Goal: Task Accomplishment & Management: Use online tool/utility

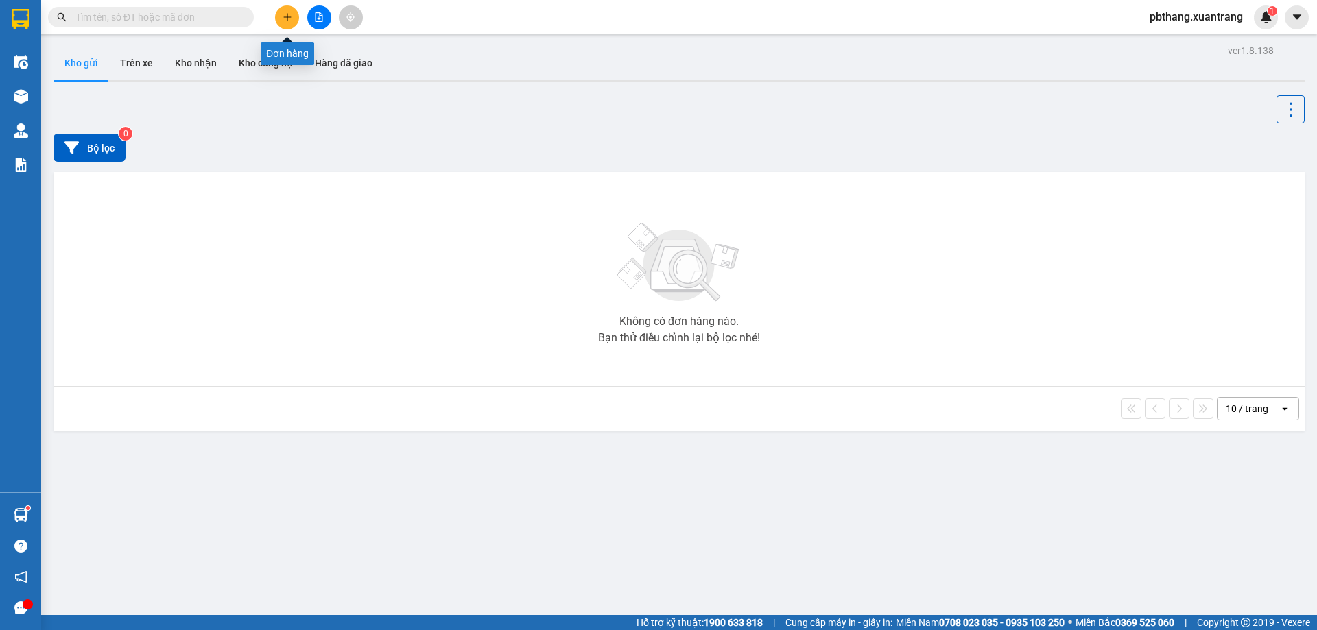
click at [283, 21] on icon "plus" at bounding box center [288, 17] width 10 height 10
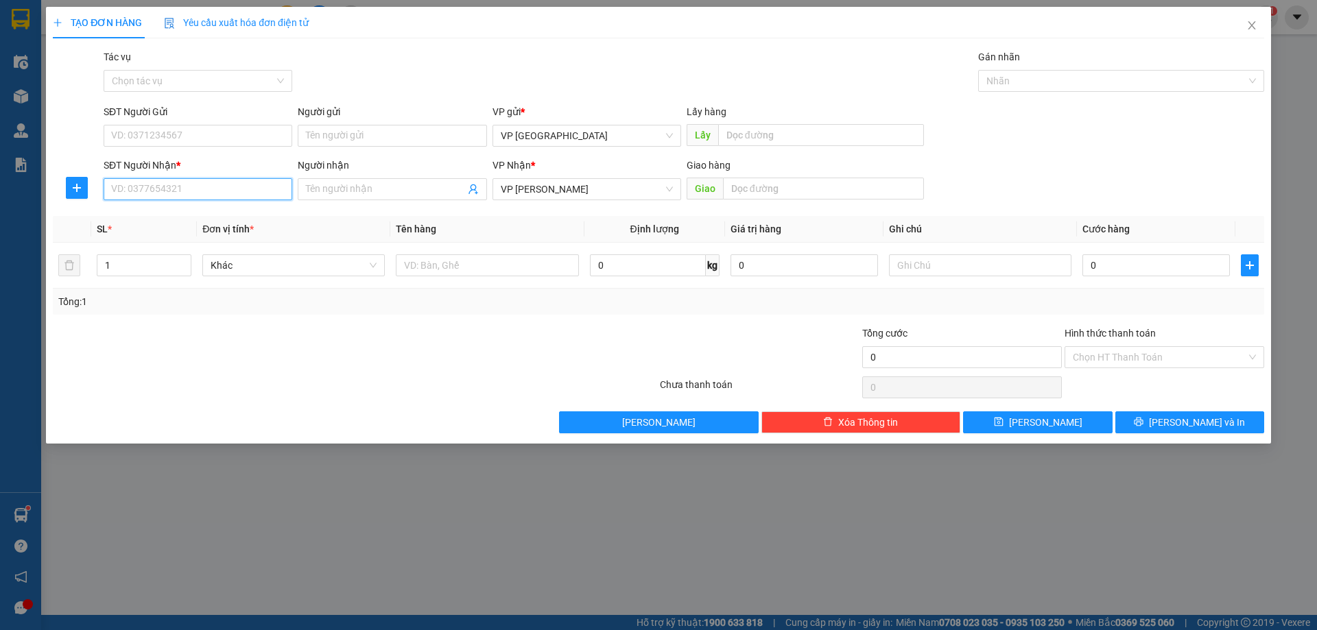
click at [208, 197] on input "SĐT Người Nhận *" at bounding box center [198, 189] width 189 height 22
type input "0776666886"
click at [1174, 261] on input "0" at bounding box center [1155, 265] width 147 height 22
type input "5"
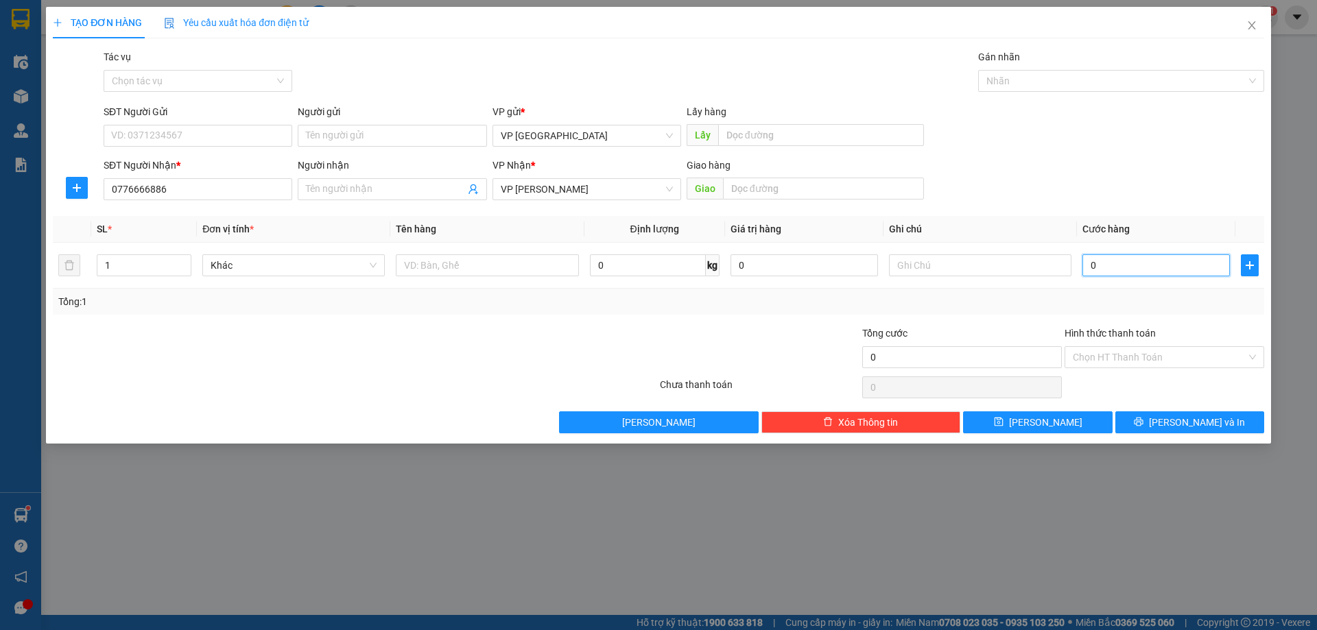
type input "5"
type input "50"
type input "50.000"
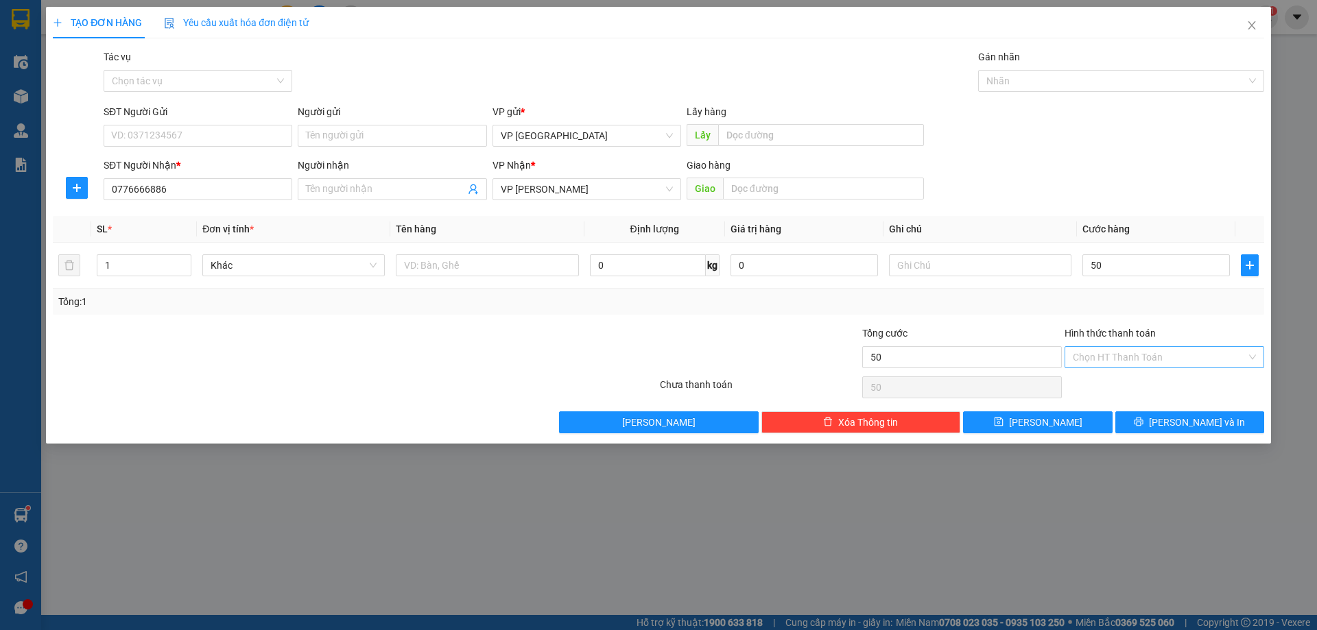
type input "50.000"
click at [1133, 353] on input "Hình thức thanh toán" at bounding box center [1158, 357] width 173 height 21
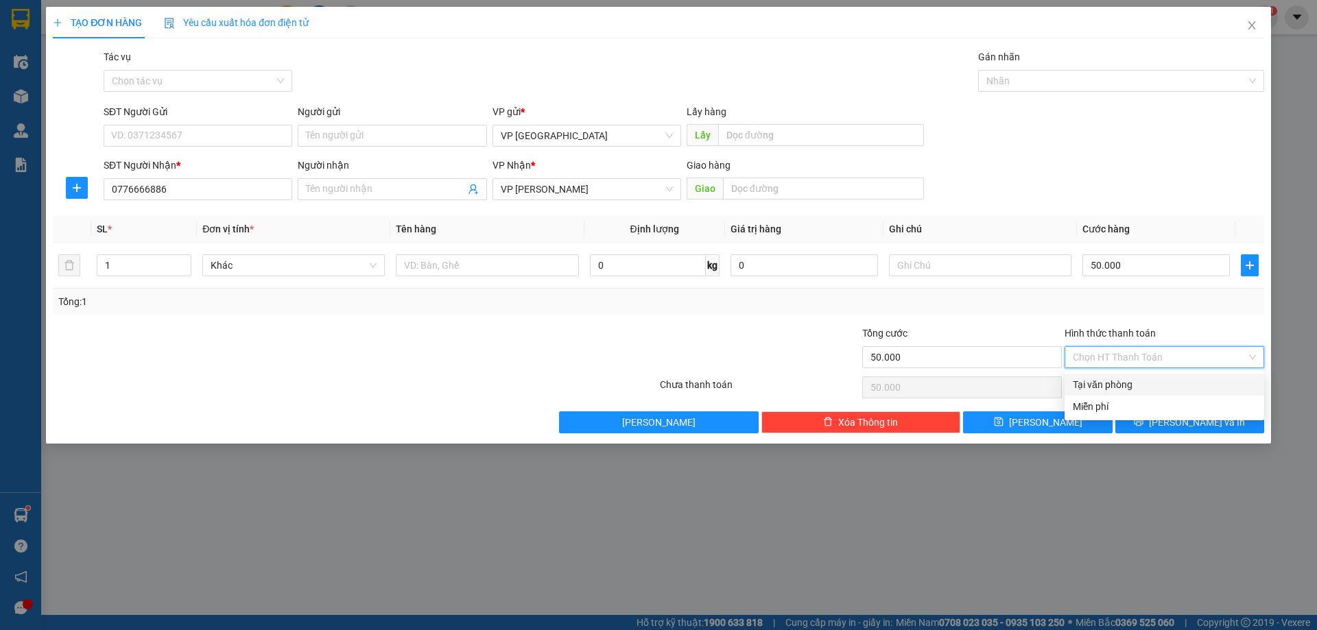
click at [1112, 385] on div "Tại văn phòng" at bounding box center [1163, 384] width 183 height 15
type input "0"
click at [1152, 423] on button "[PERSON_NAME] và In" at bounding box center [1189, 422] width 149 height 22
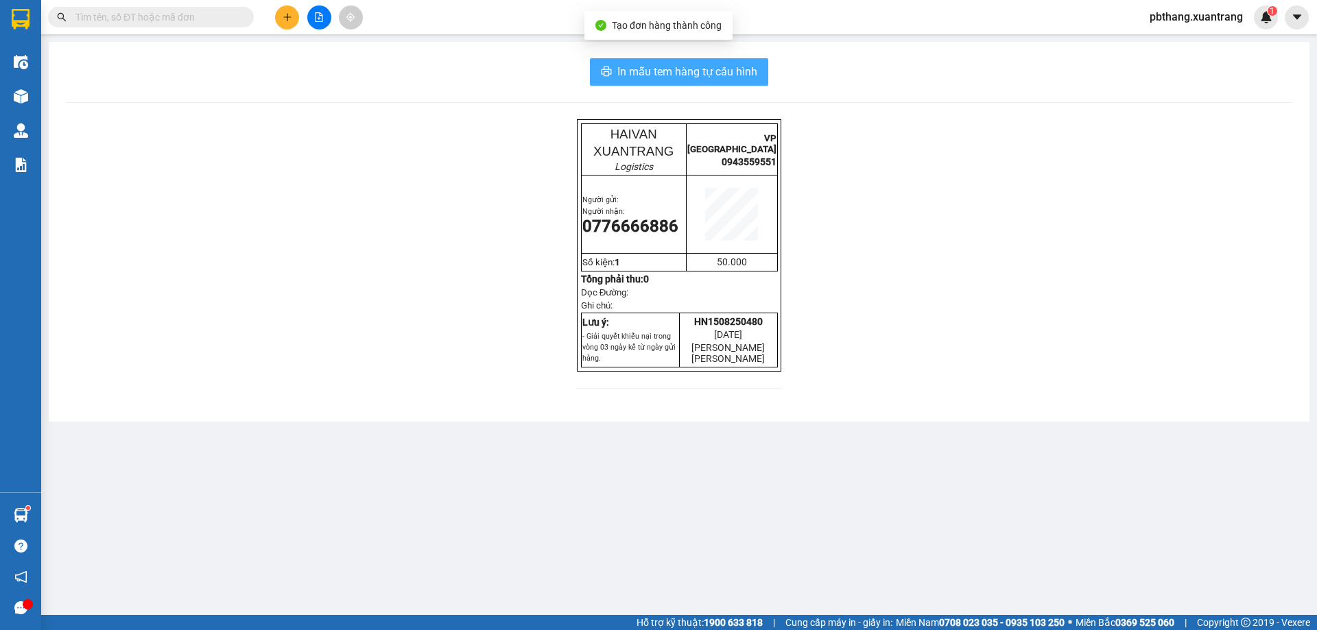
click at [723, 71] on span "In mẫu tem hàng tự cấu hình" at bounding box center [687, 71] width 140 height 17
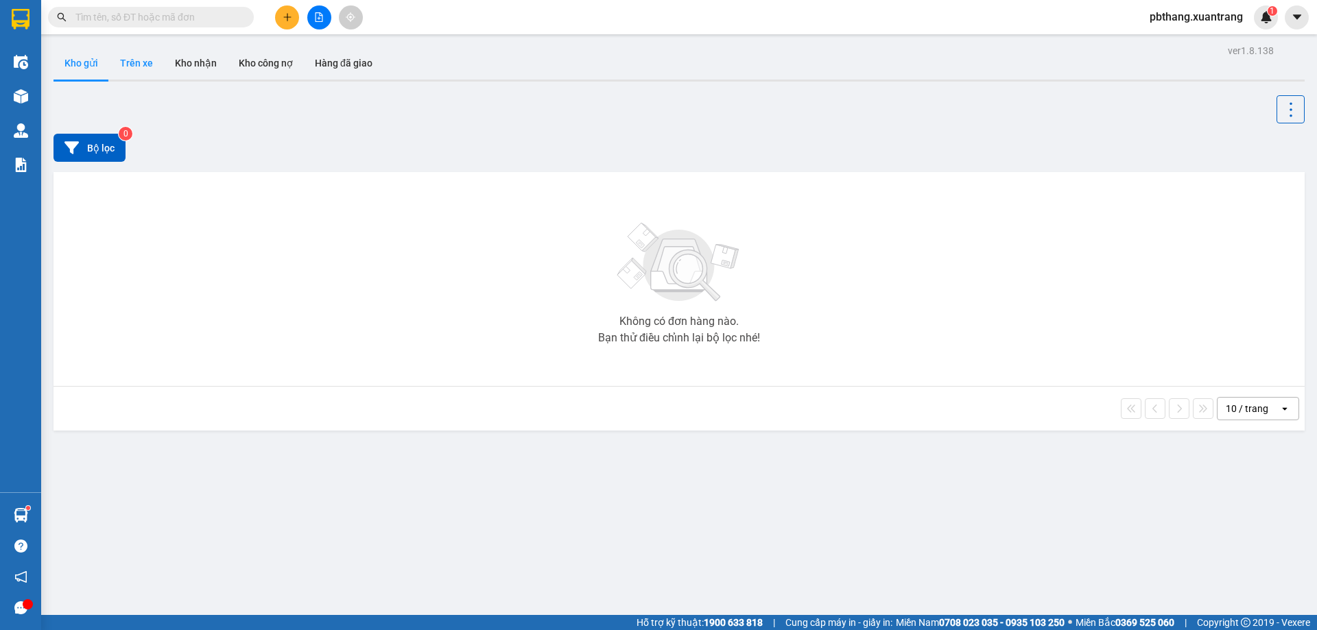
click at [124, 64] on button "Trên xe" at bounding box center [136, 63] width 55 height 33
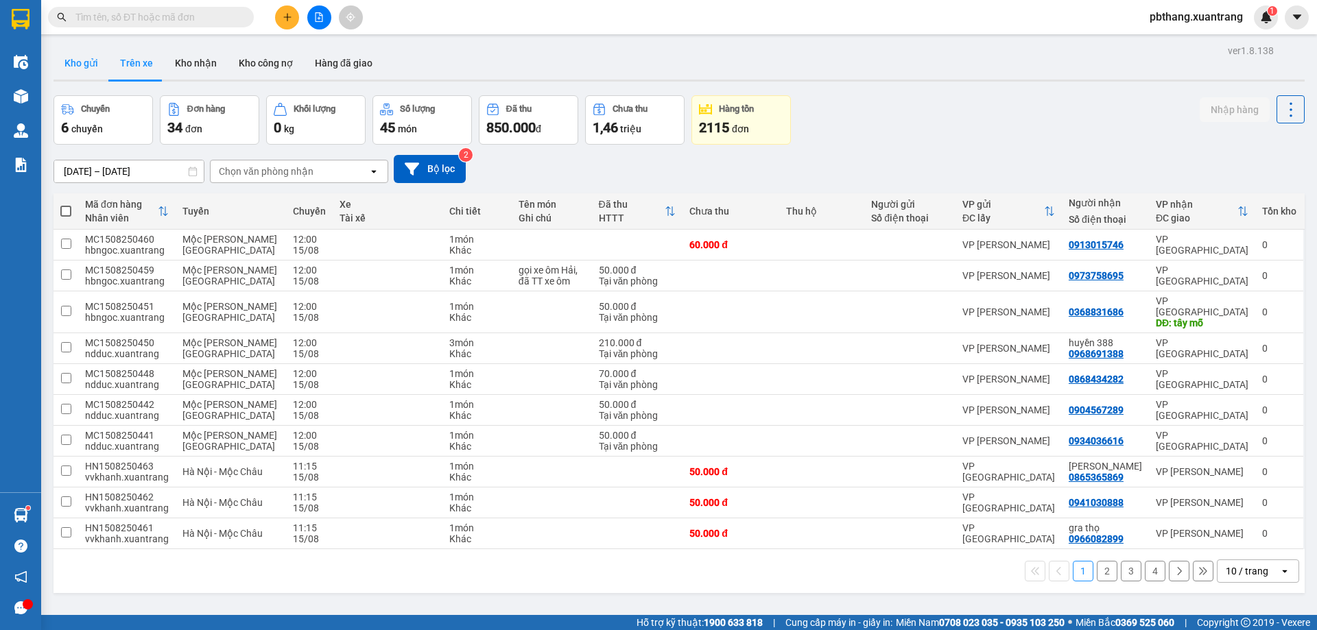
click at [67, 64] on button "Kho gửi" at bounding box center [81, 63] width 56 height 33
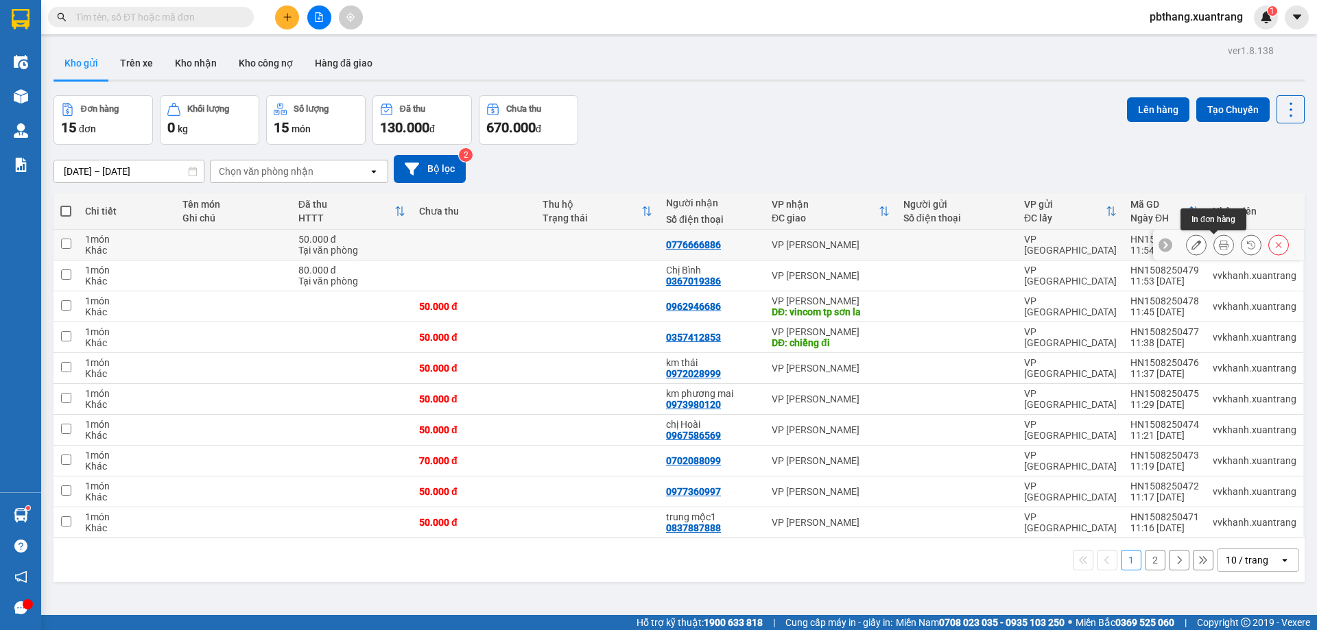
click at [1219, 243] on icon at bounding box center [1224, 245] width 10 height 10
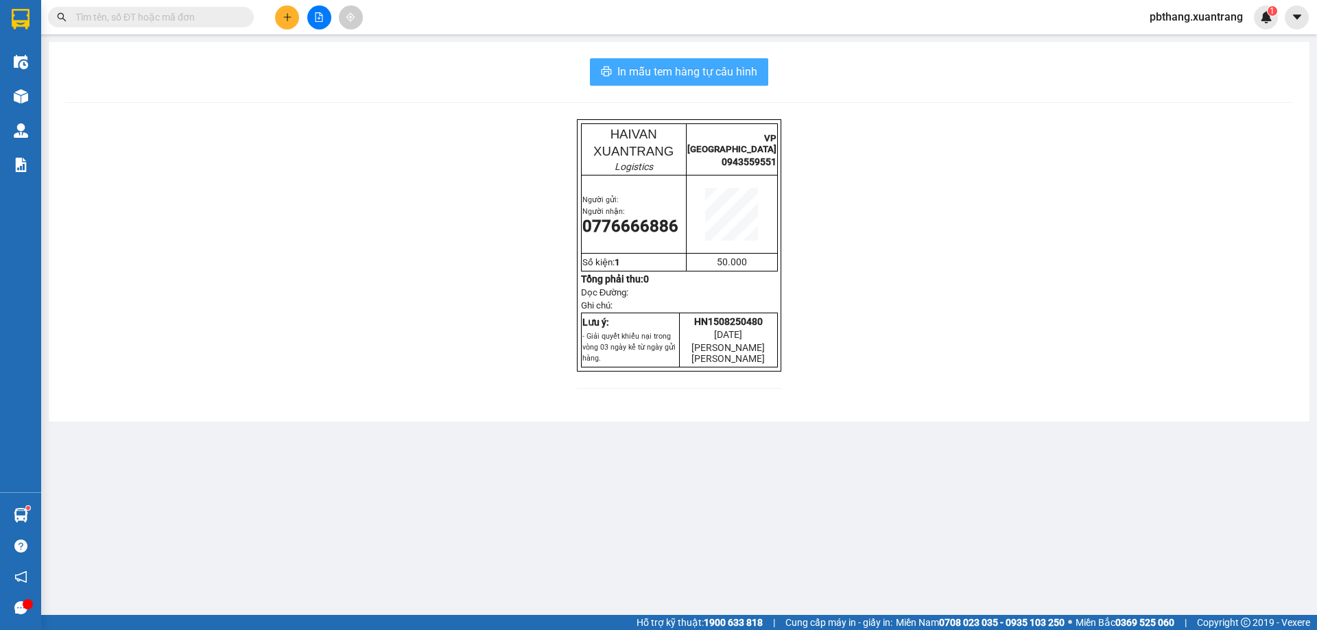
click at [748, 80] on span "In mẫu tem hàng tự cấu hình" at bounding box center [687, 71] width 140 height 17
